Goal: Check status: Check status

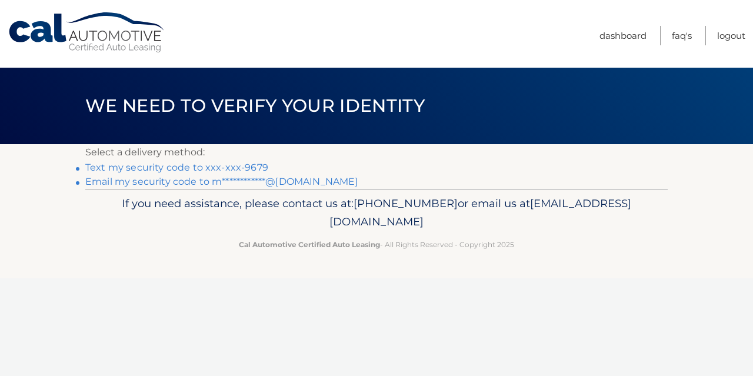
click at [189, 165] on link "Text my security code to xxx-xxx-9679" at bounding box center [176, 167] width 183 height 11
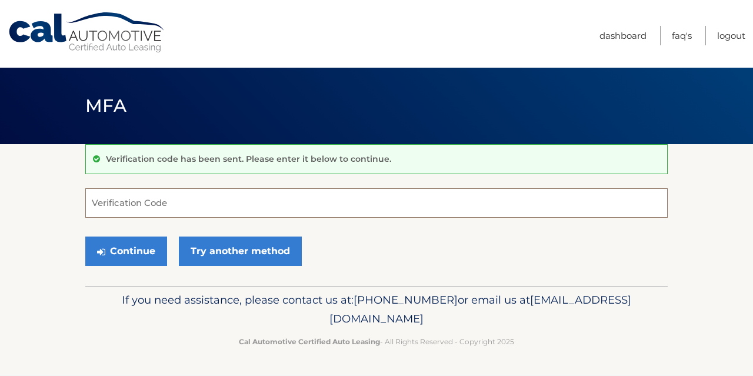
click at [152, 208] on input "Verification Code" at bounding box center [376, 202] width 582 height 29
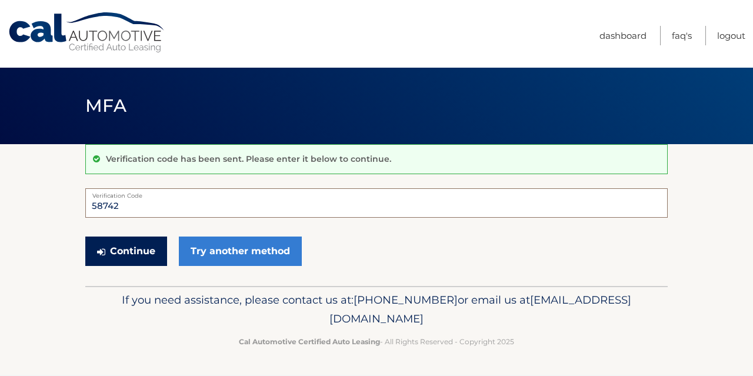
type input "58742"
click at [152, 248] on button "Continue" at bounding box center [126, 250] width 82 height 29
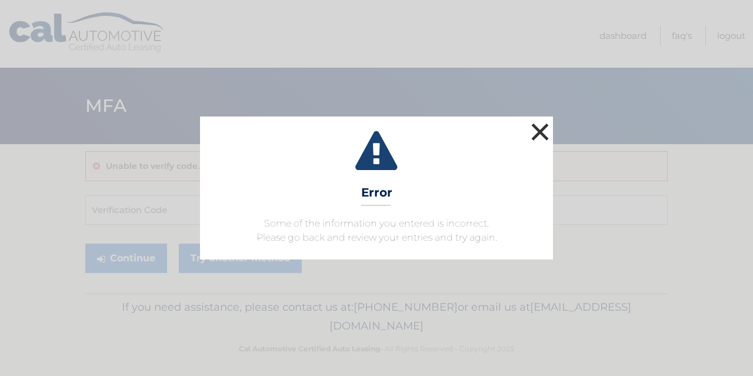
click at [536, 126] on button "×" at bounding box center [540, 132] width 24 height 24
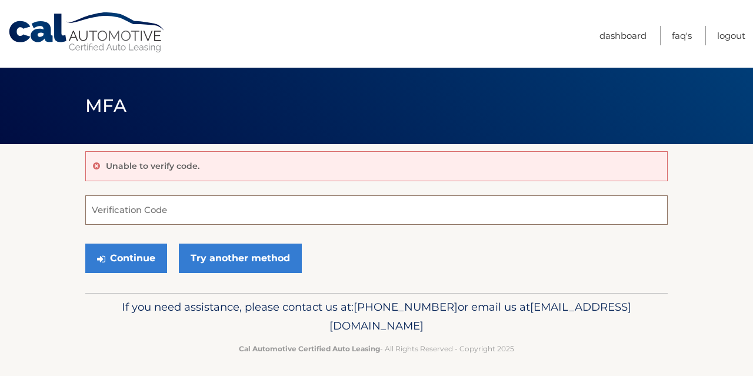
click at [189, 208] on input "Verification Code" at bounding box center [376, 209] width 582 height 29
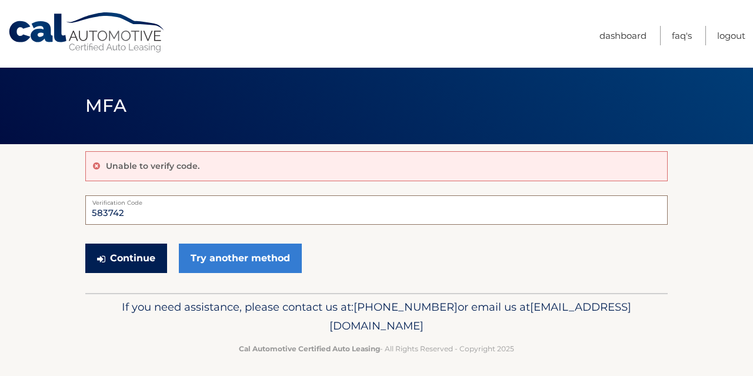
type input "583742"
click at [120, 255] on button "Continue" at bounding box center [126, 258] width 82 height 29
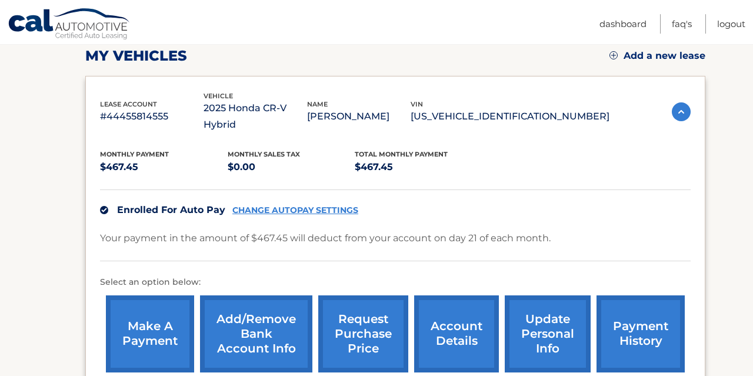
scroll to position [258, 0]
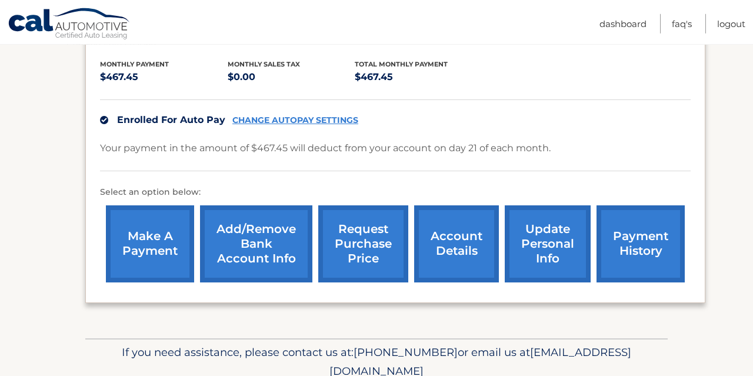
click at [609, 231] on link "payment history" at bounding box center [641, 243] width 88 height 77
